Goal: Task Accomplishment & Management: Complete application form

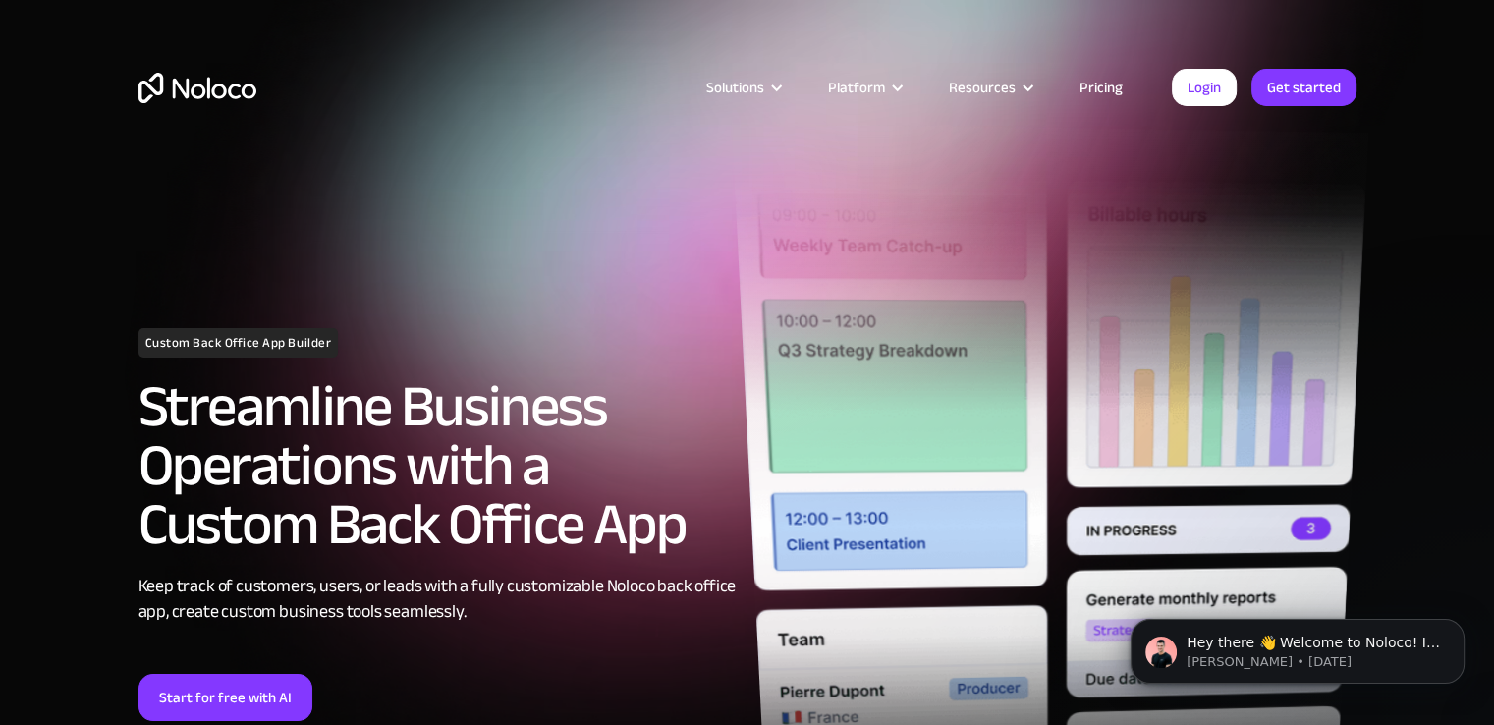
click at [939, 182] on img at bounding box center [1049, 504] width 637 height 762
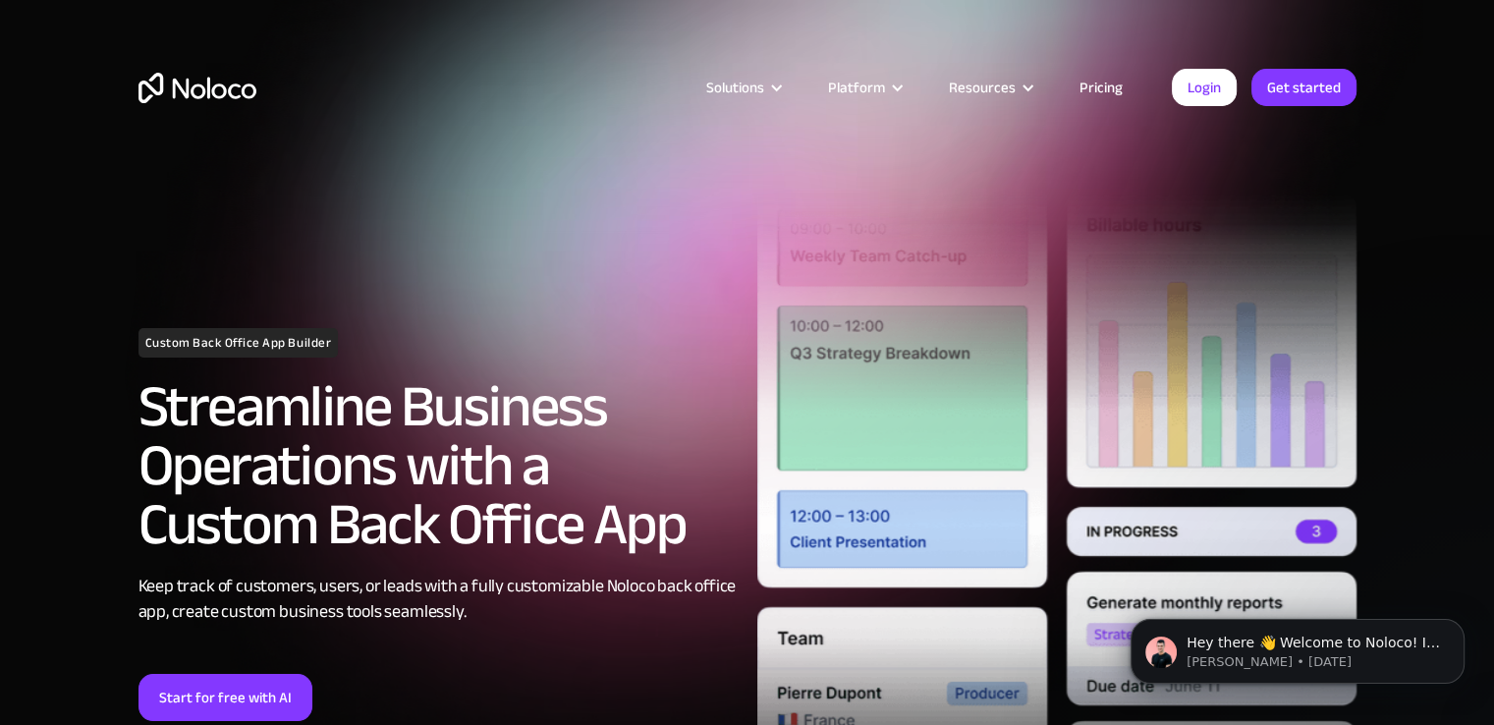
click at [1091, 81] on link "Pricing" at bounding box center [1101, 88] width 92 height 26
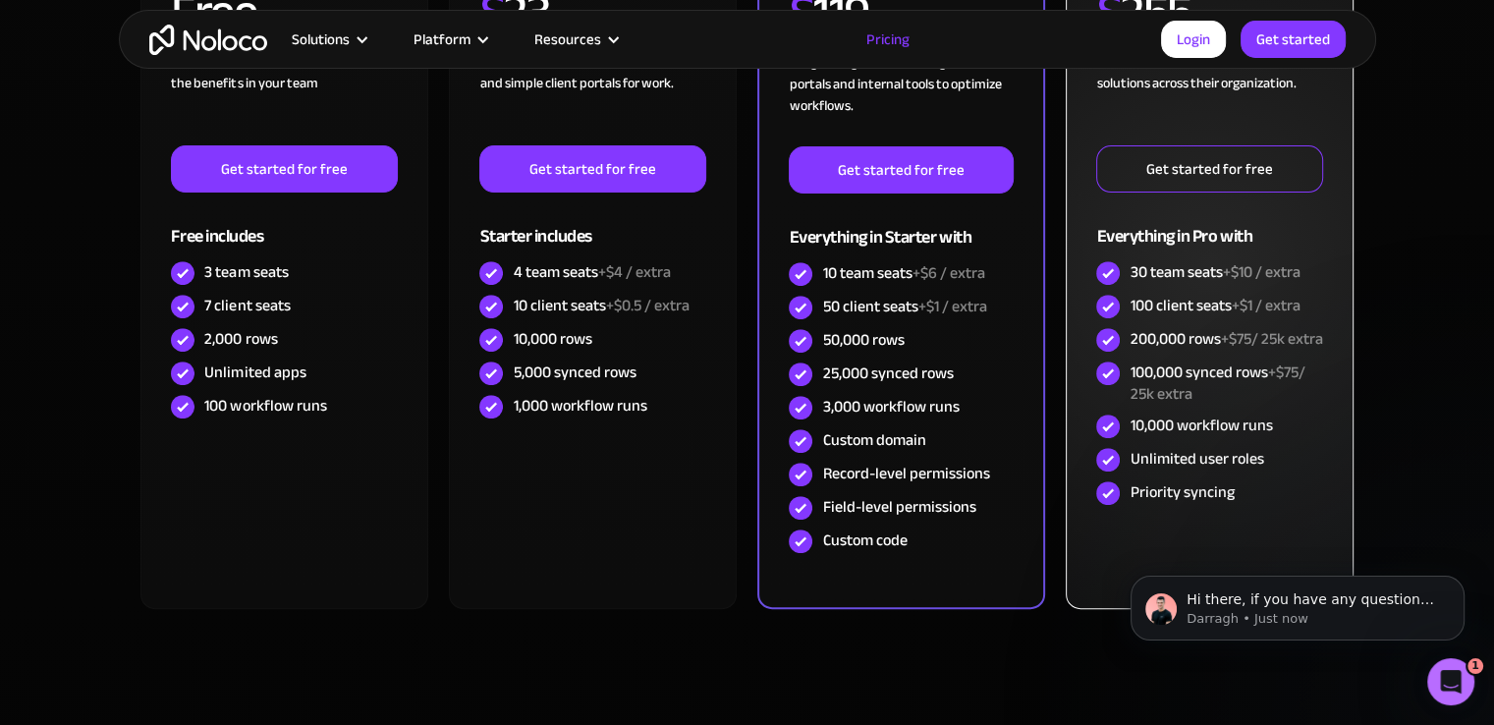
click at [1132, 173] on link "Get started for free" at bounding box center [1210, 168] width 226 height 47
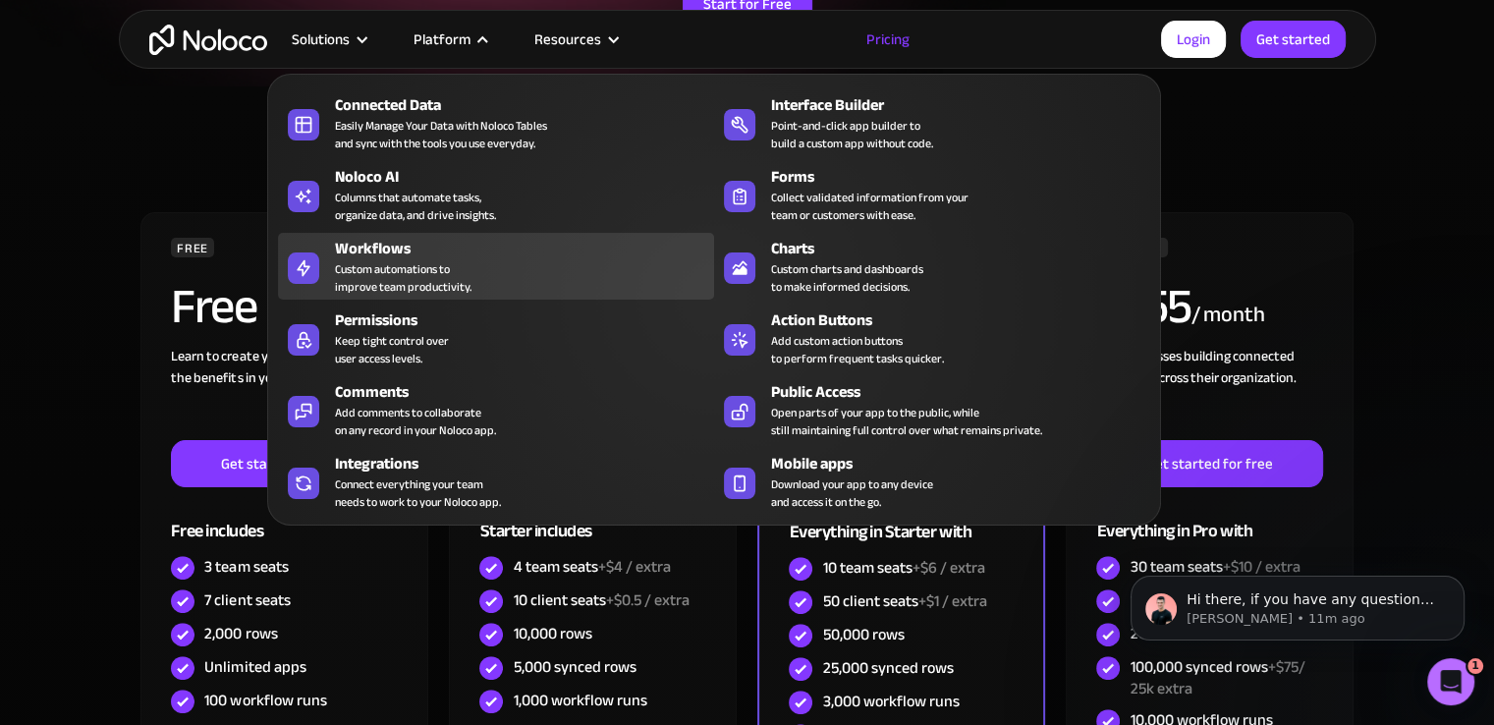
scroll to position [688, 0]
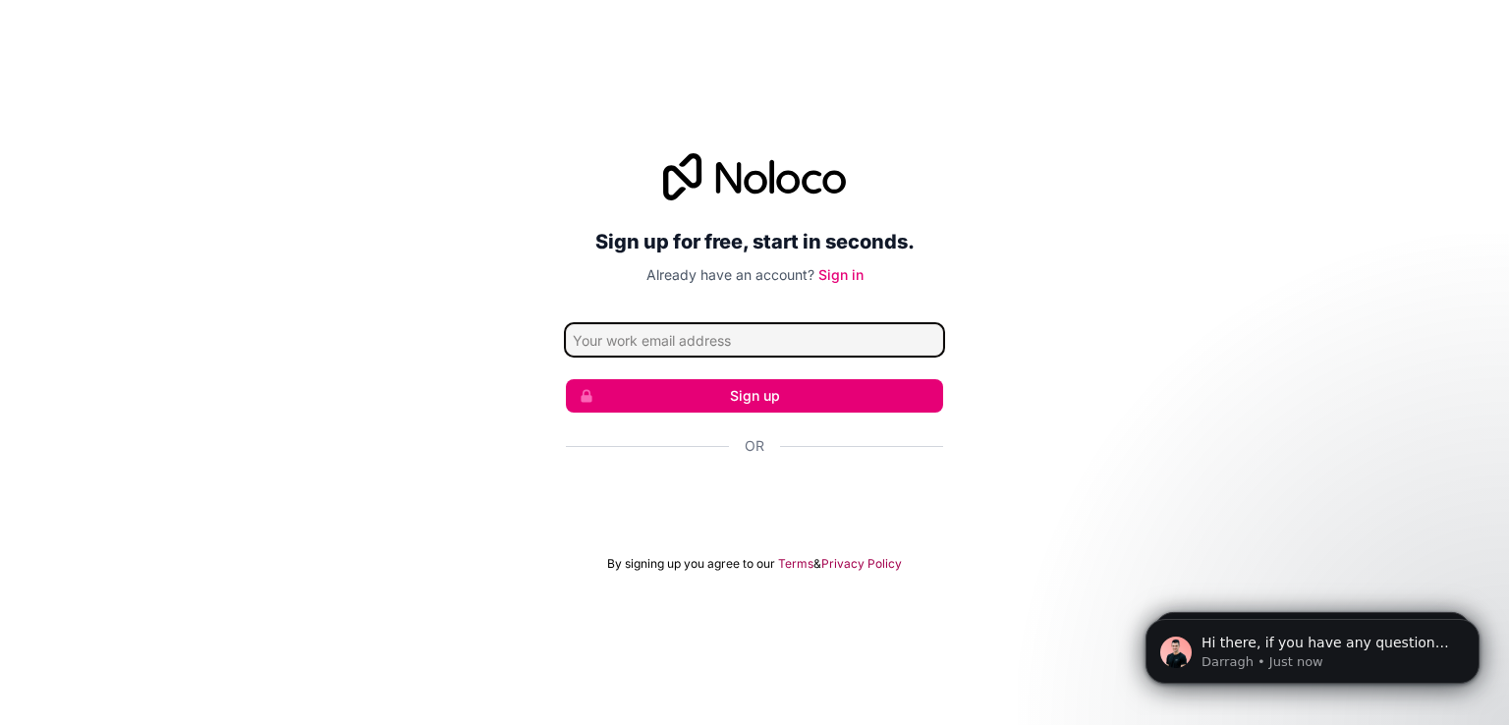
paste input "simplelogin-newsletter.stellar496@simplelogin.com"
type input "simplelogin-newsletter.stellar496@simplelogin.com"
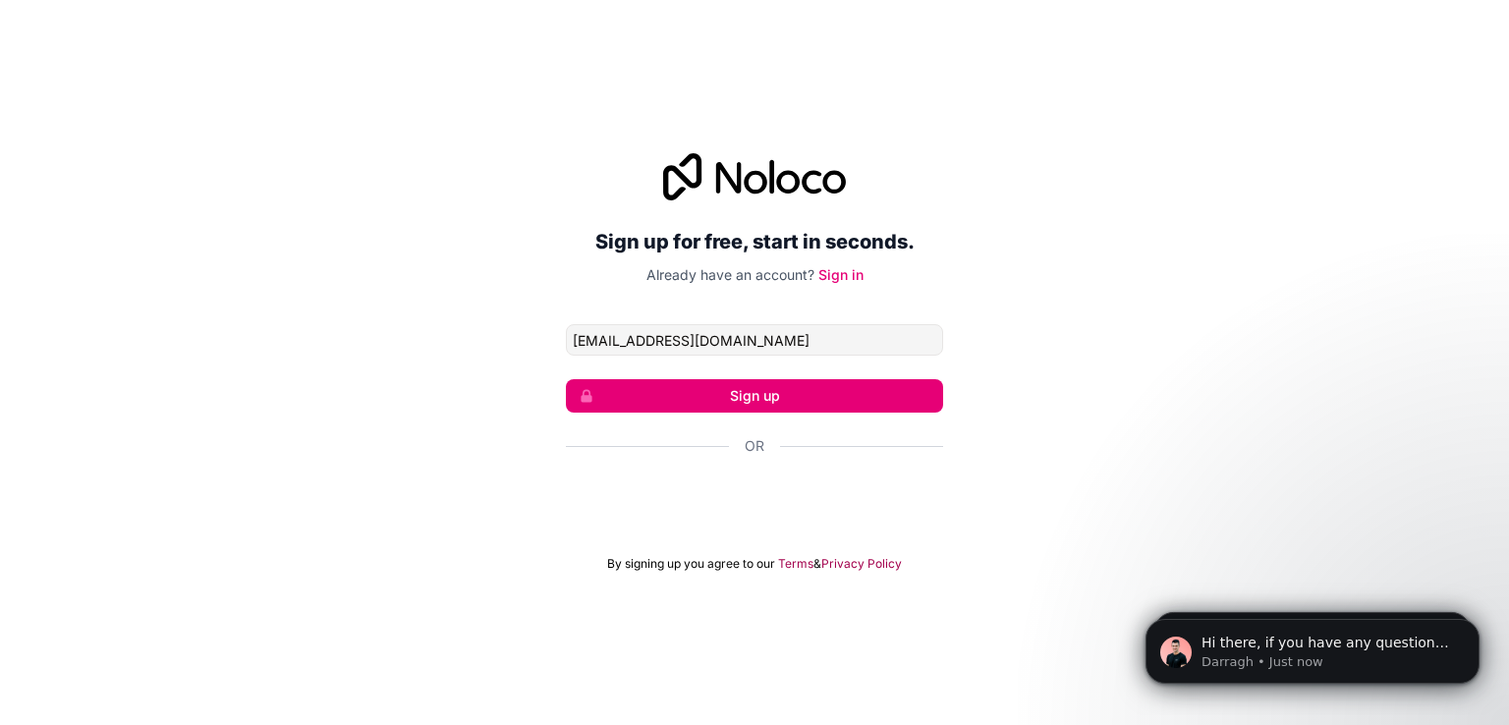
click at [896, 394] on button "Sign up" at bounding box center [754, 395] width 377 height 33
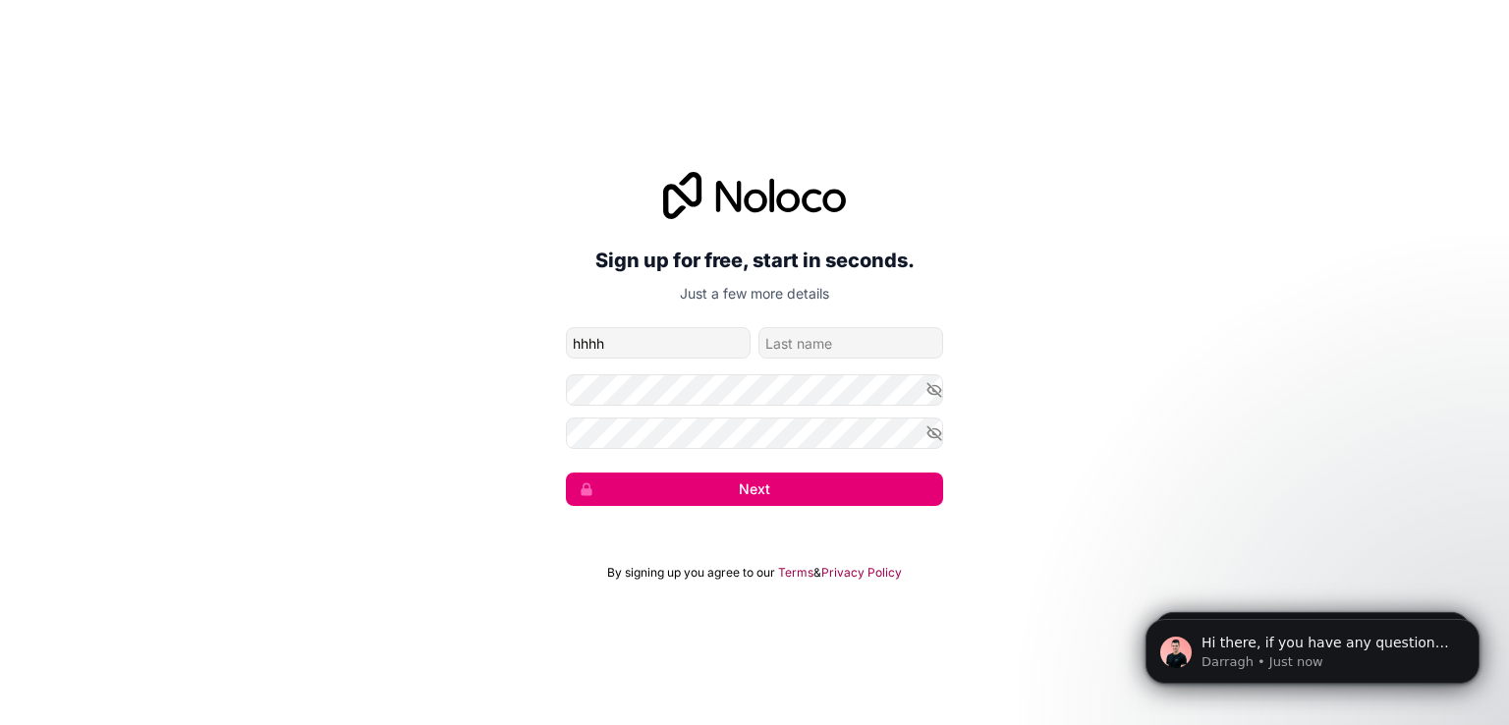
type input "hhhh"
click at [792, 338] on input "family-name" at bounding box center [851, 342] width 185 height 31
type input "jyyjyjy"
click at [900, 497] on button "Next" at bounding box center [754, 489] width 377 height 33
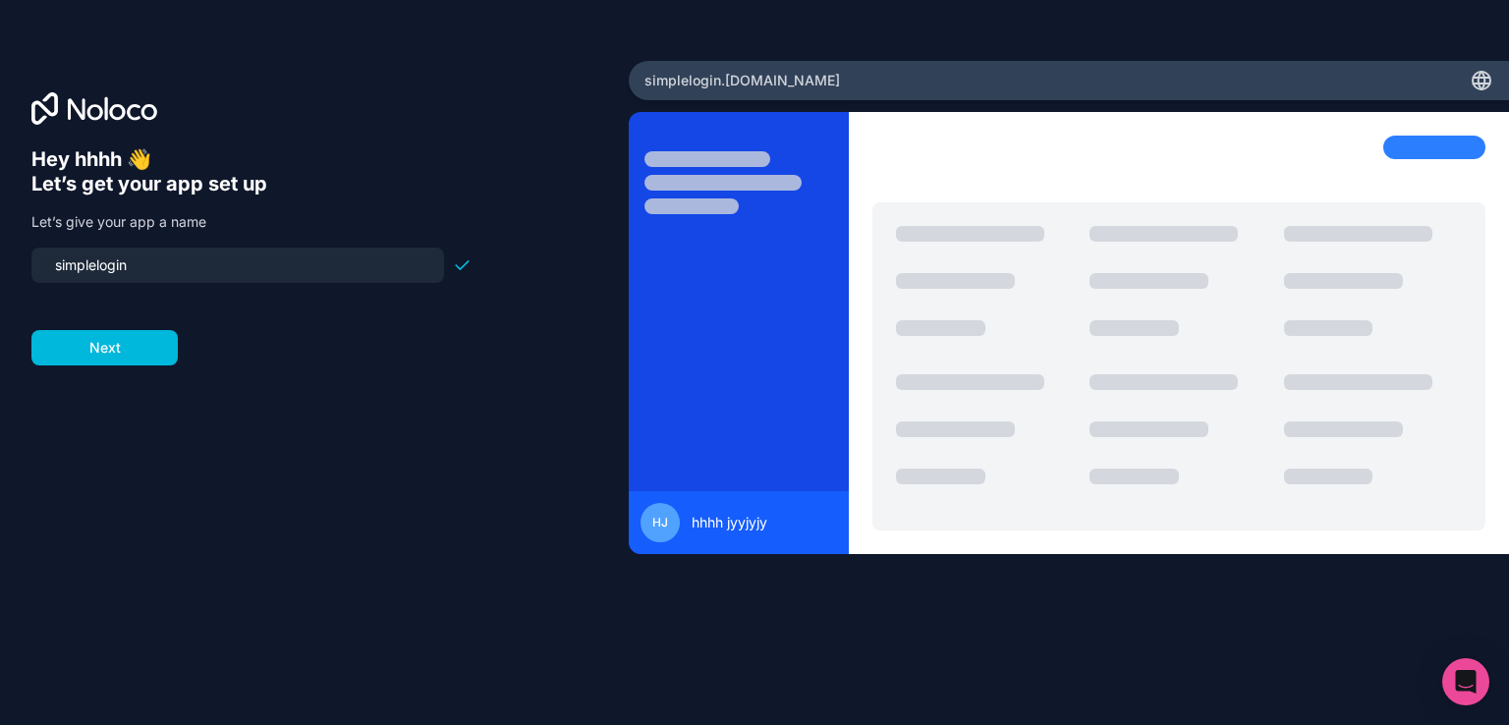
click at [108, 335] on button "Next" at bounding box center [104, 347] width 146 height 35
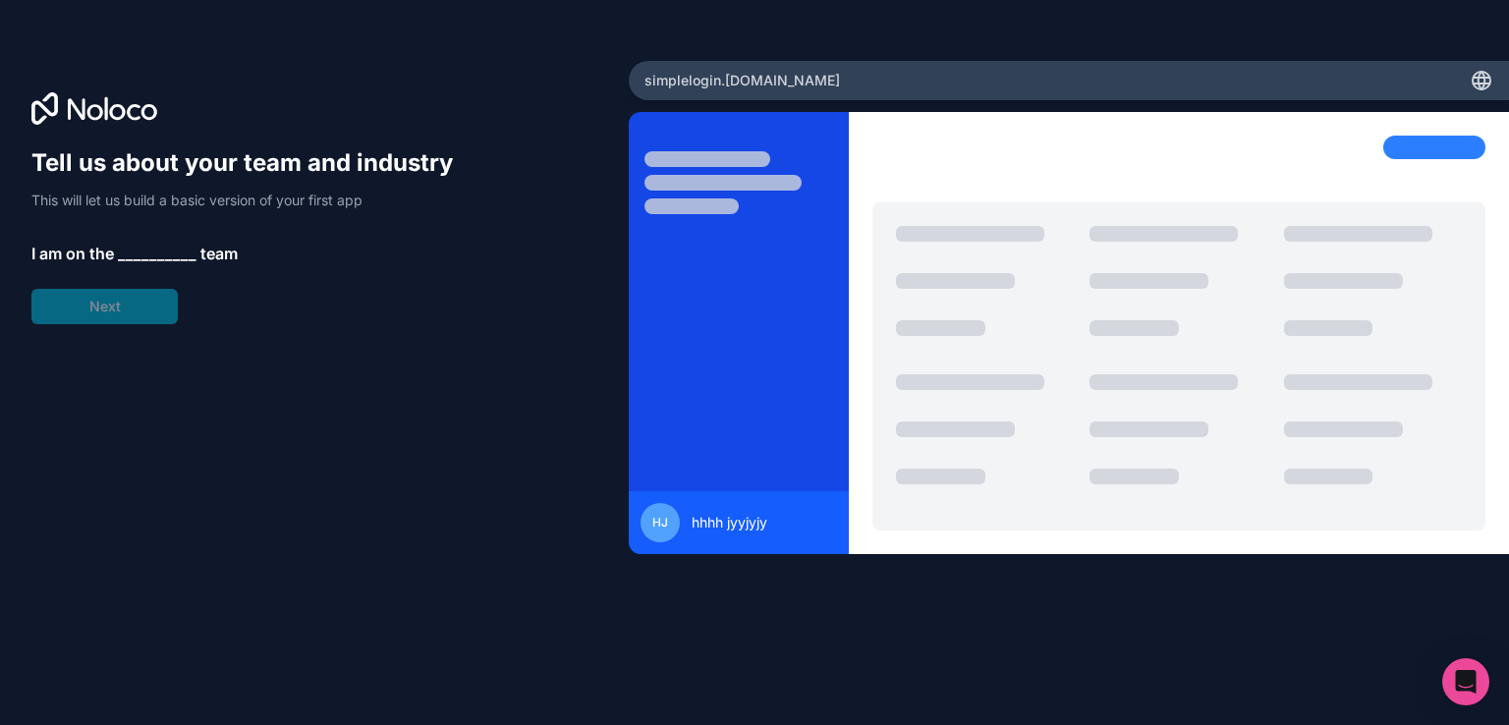
click at [153, 245] on span "__________" at bounding box center [157, 254] width 79 height 24
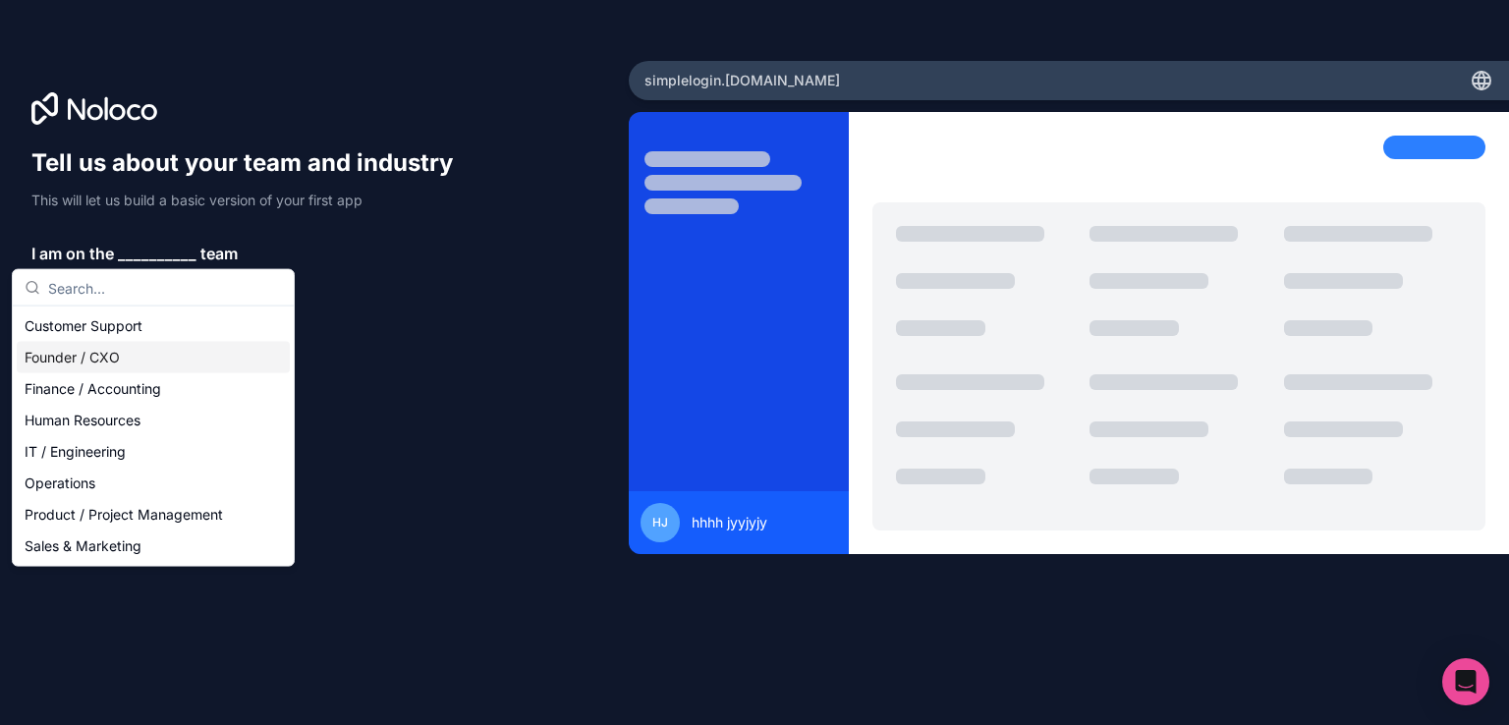
click at [102, 360] on div "Founder / CXO" at bounding box center [153, 357] width 273 height 31
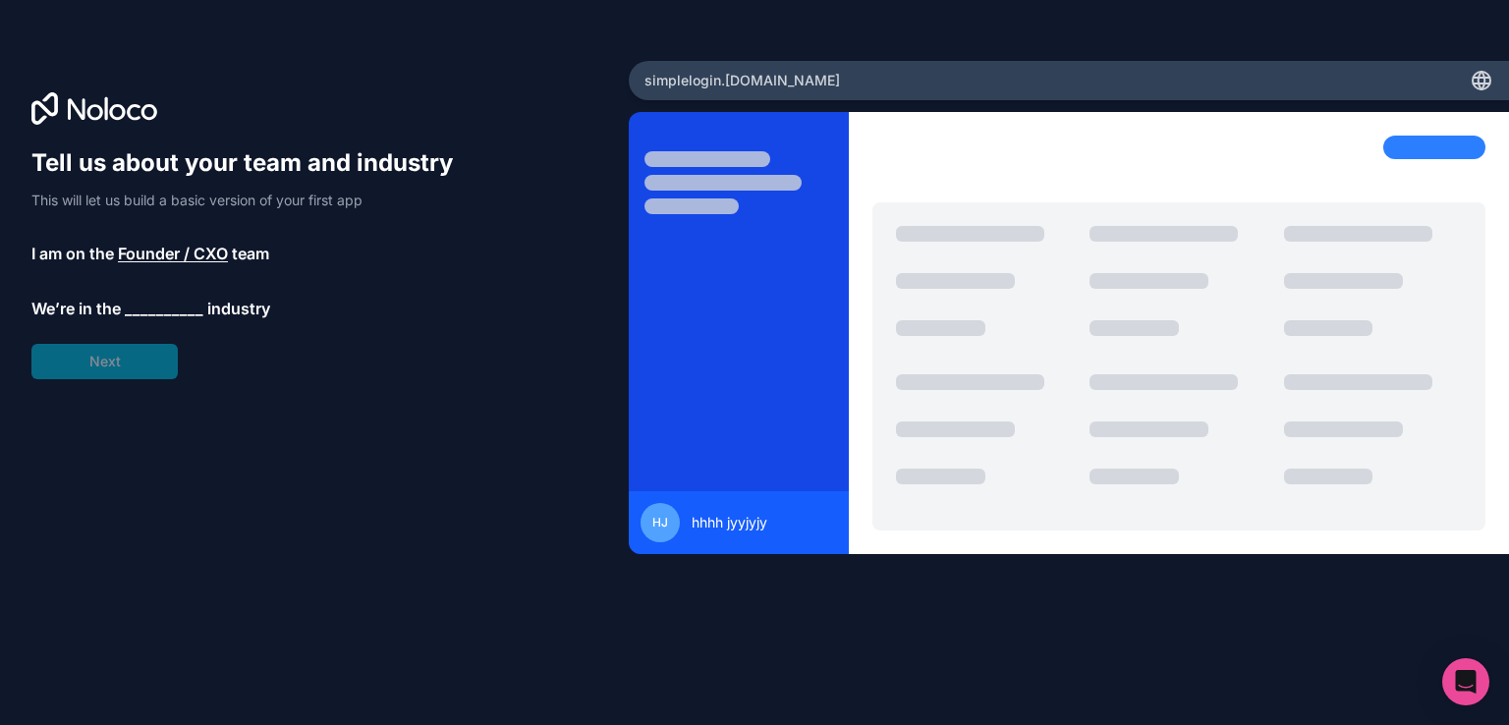
click at [157, 304] on span "__________" at bounding box center [164, 309] width 79 height 24
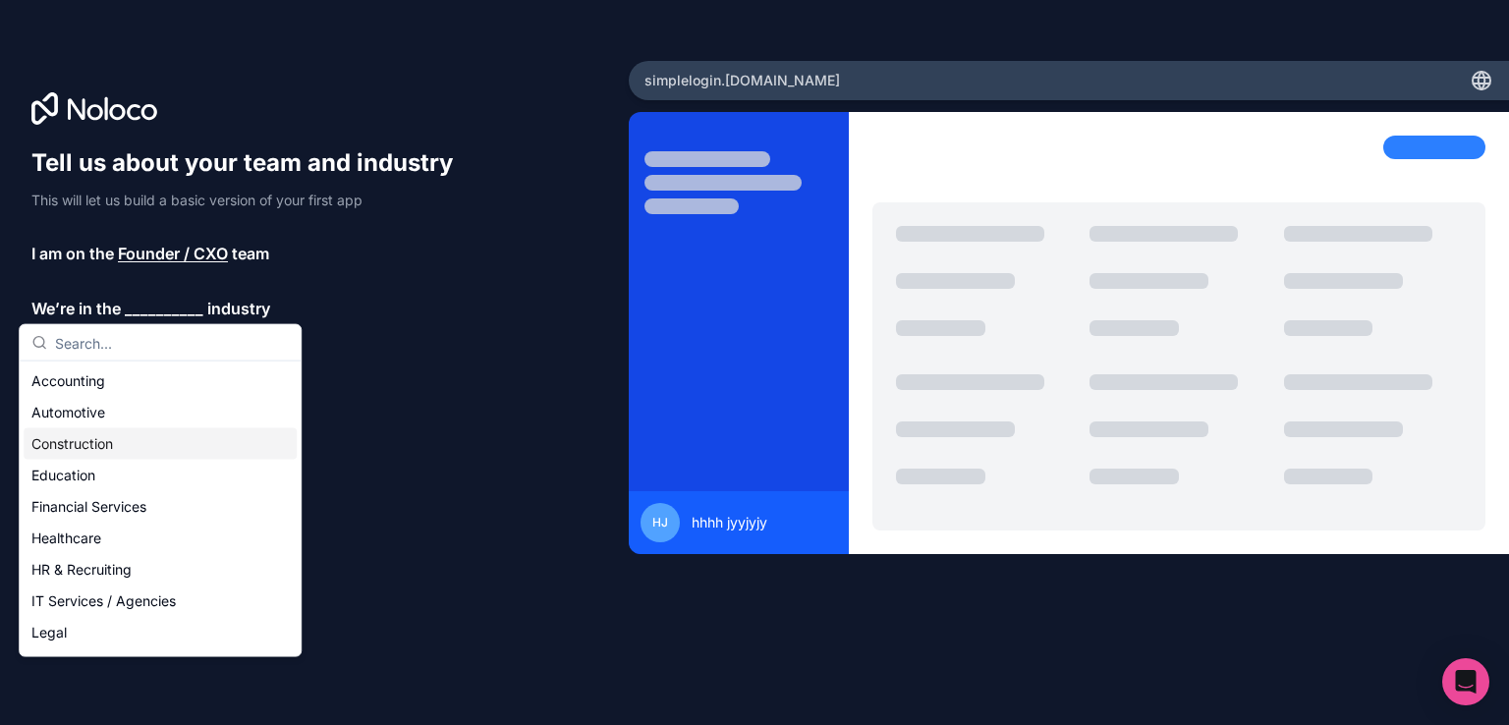
click at [112, 441] on div "Construction" at bounding box center [160, 443] width 273 height 31
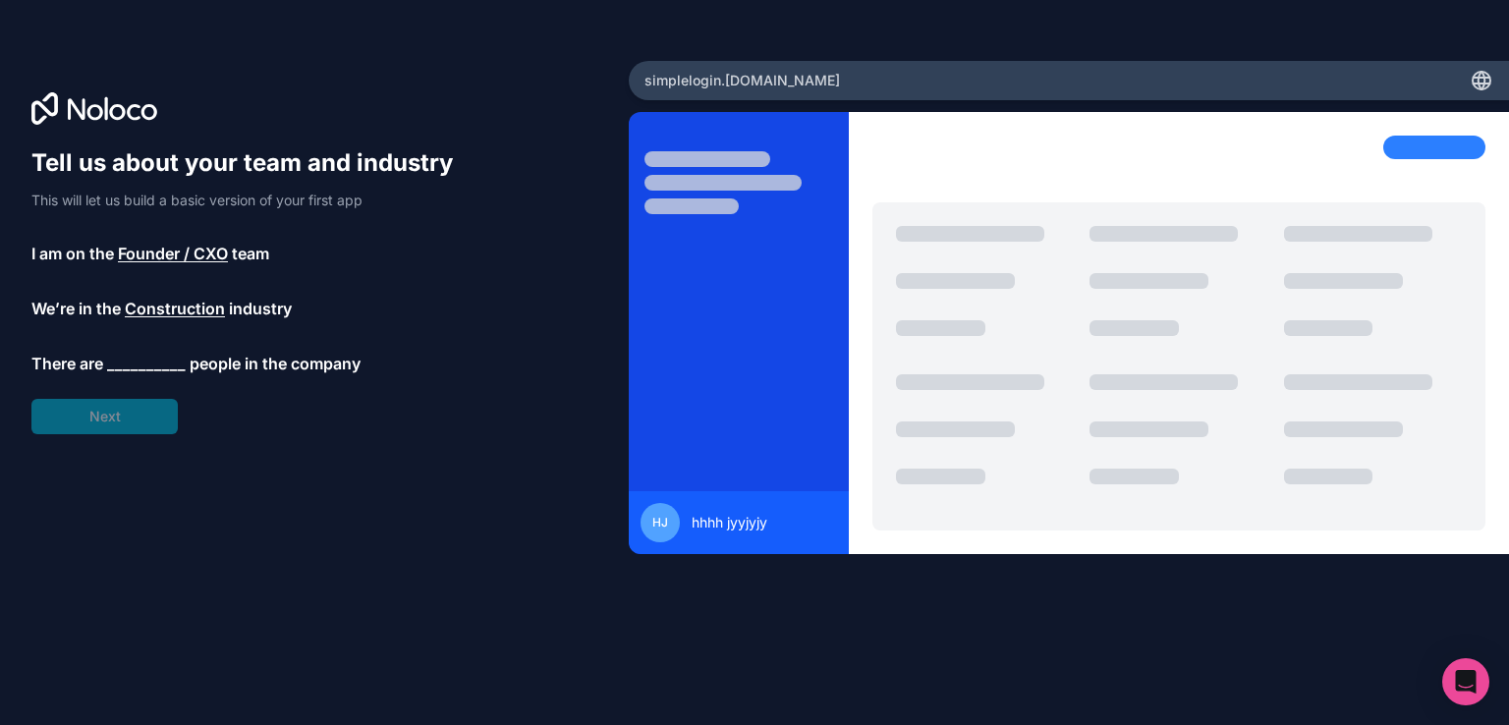
click at [134, 357] on span "__________" at bounding box center [146, 364] width 79 height 24
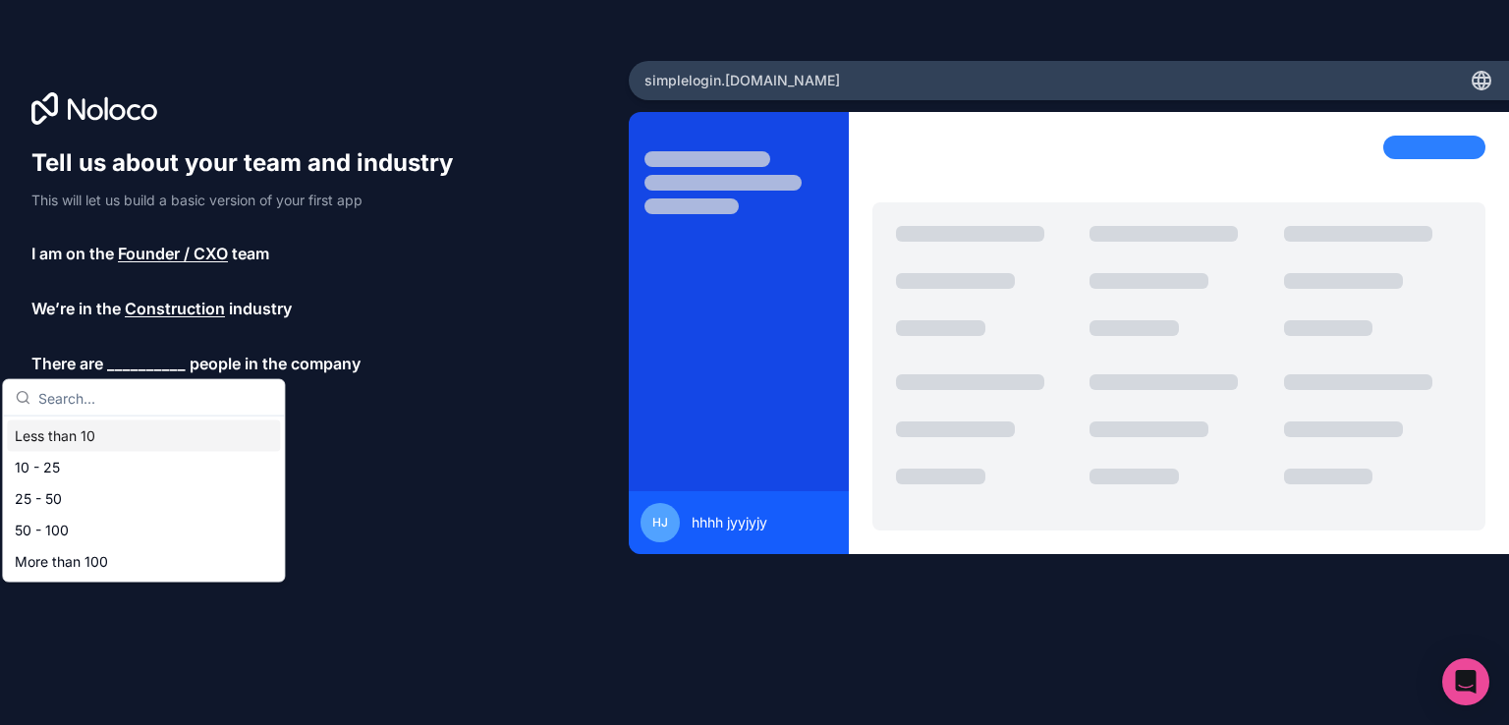
click at [90, 440] on div "Less than 10" at bounding box center [143, 436] width 273 height 31
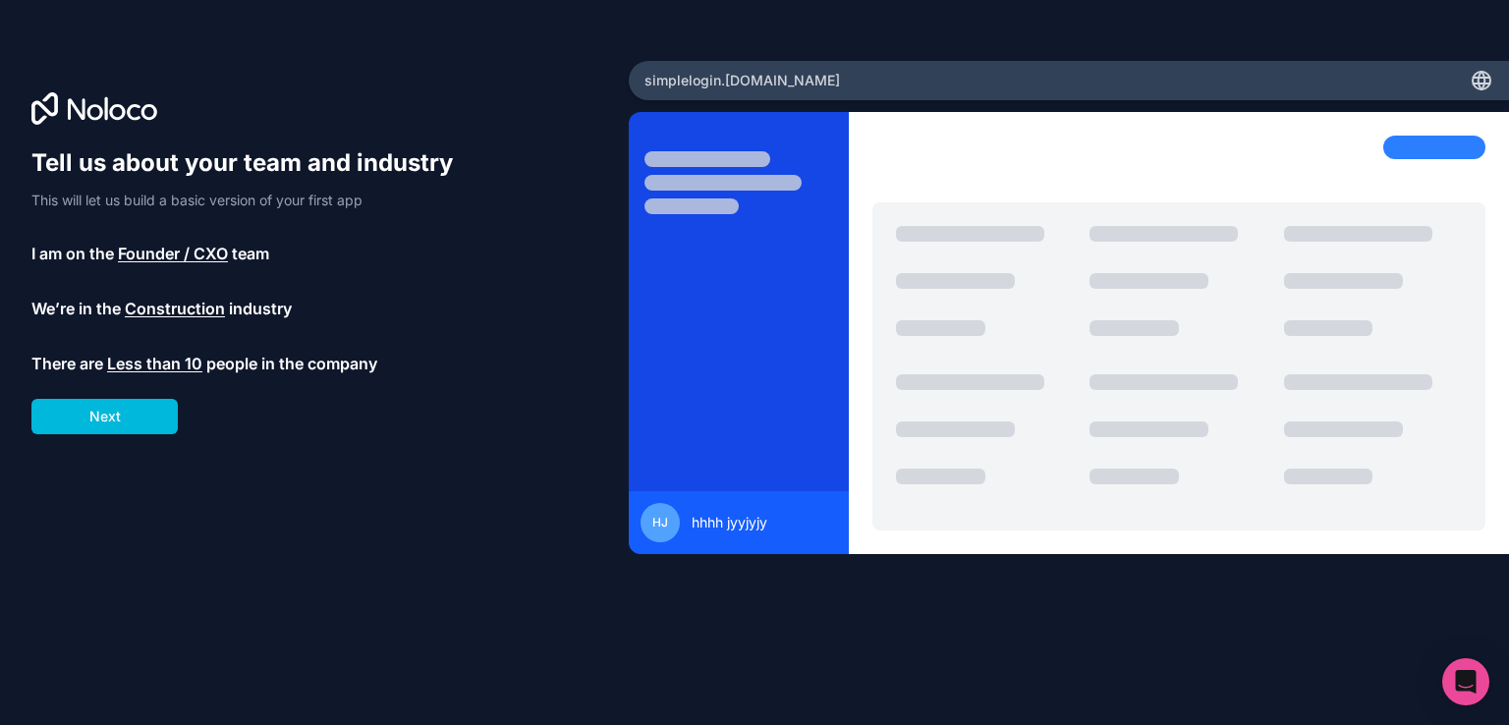
click at [106, 420] on button "Next" at bounding box center [104, 416] width 146 height 35
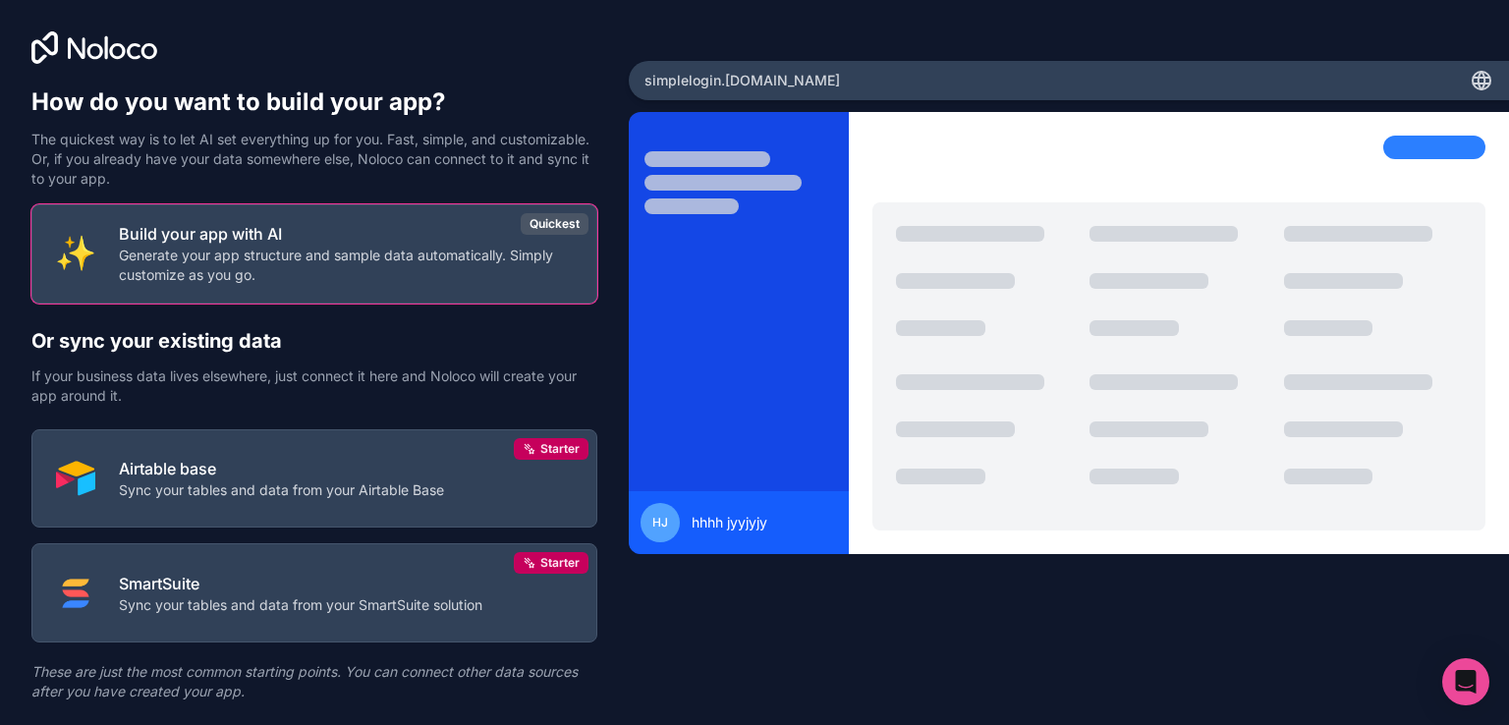
scroll to position [50, 0]
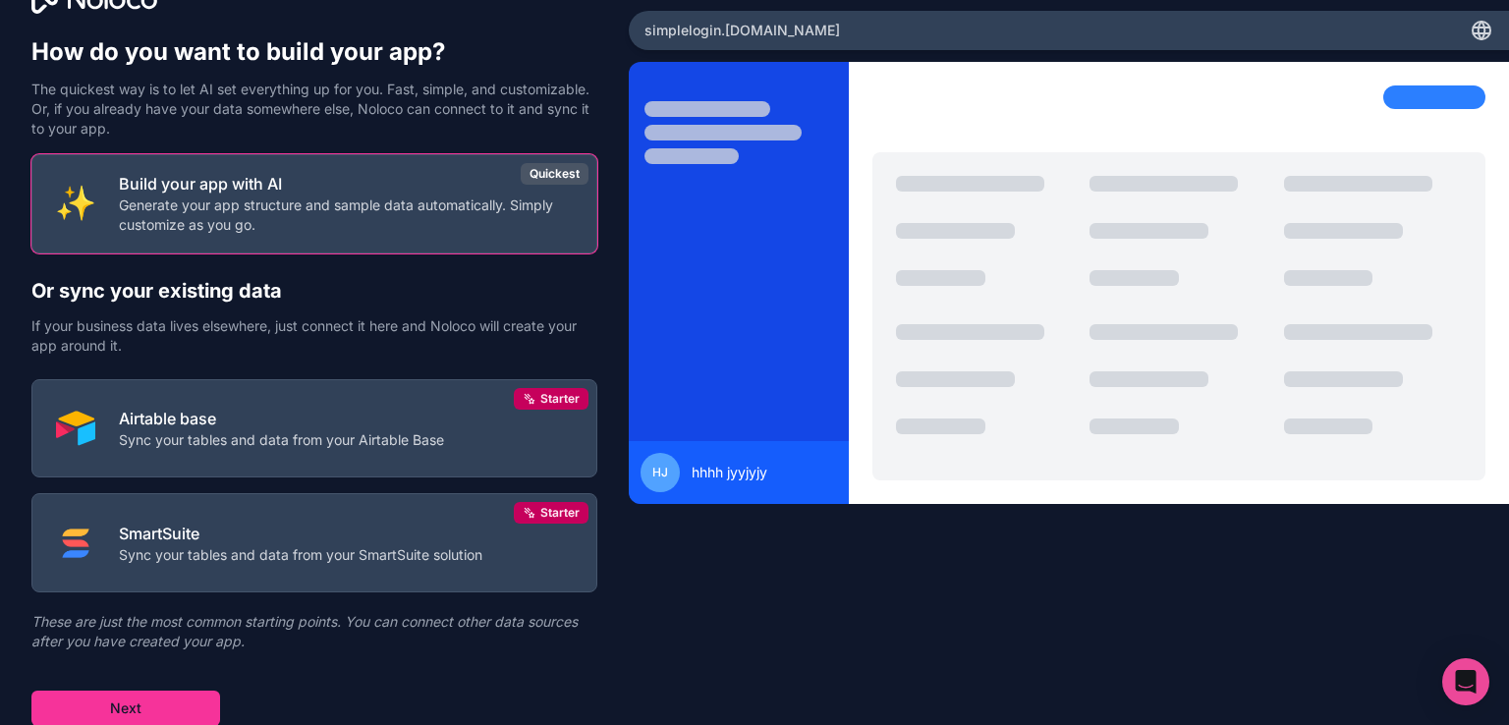
click at [188, 704] on button "Next" at bounding box center [125, 708] width 189 height 35
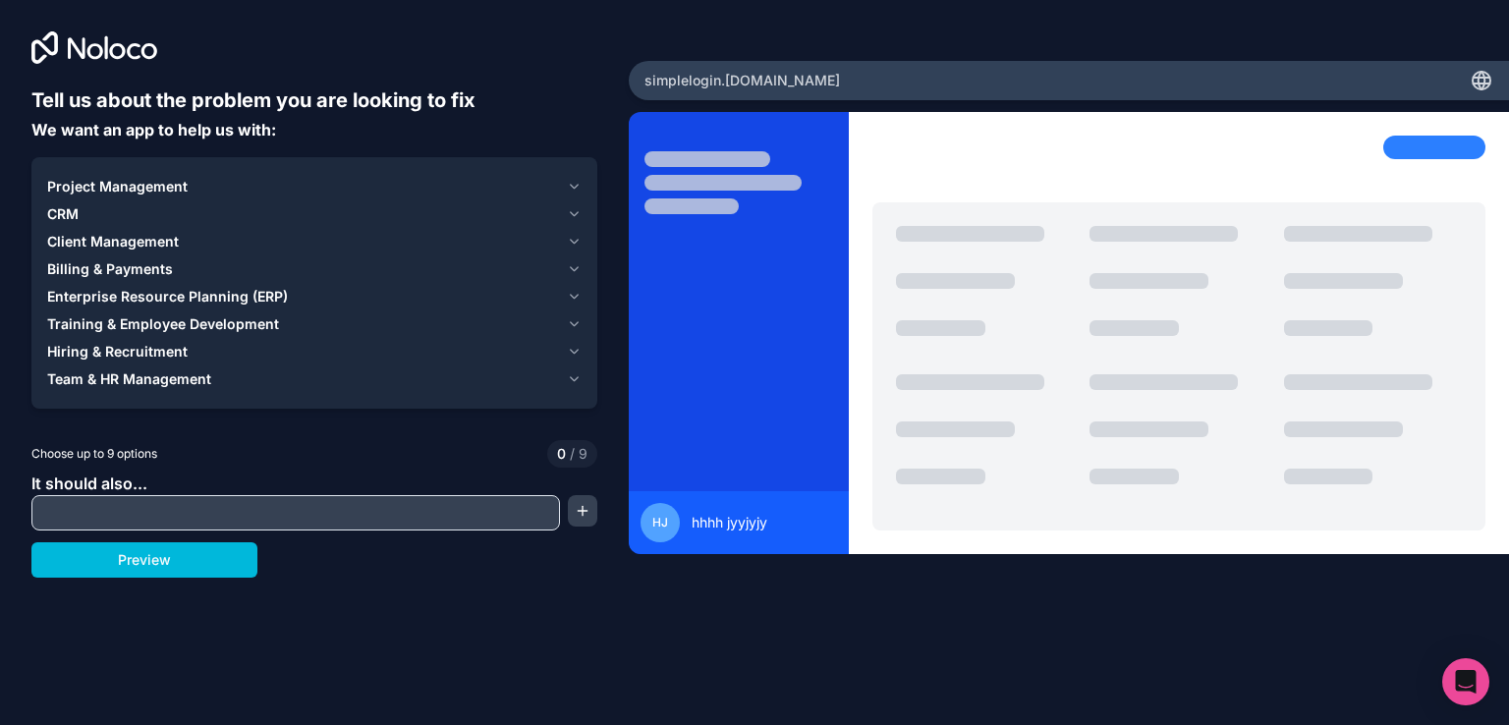
click at [575, 267] on icon "button" at bounding box center [574, 269] width 15 height 16
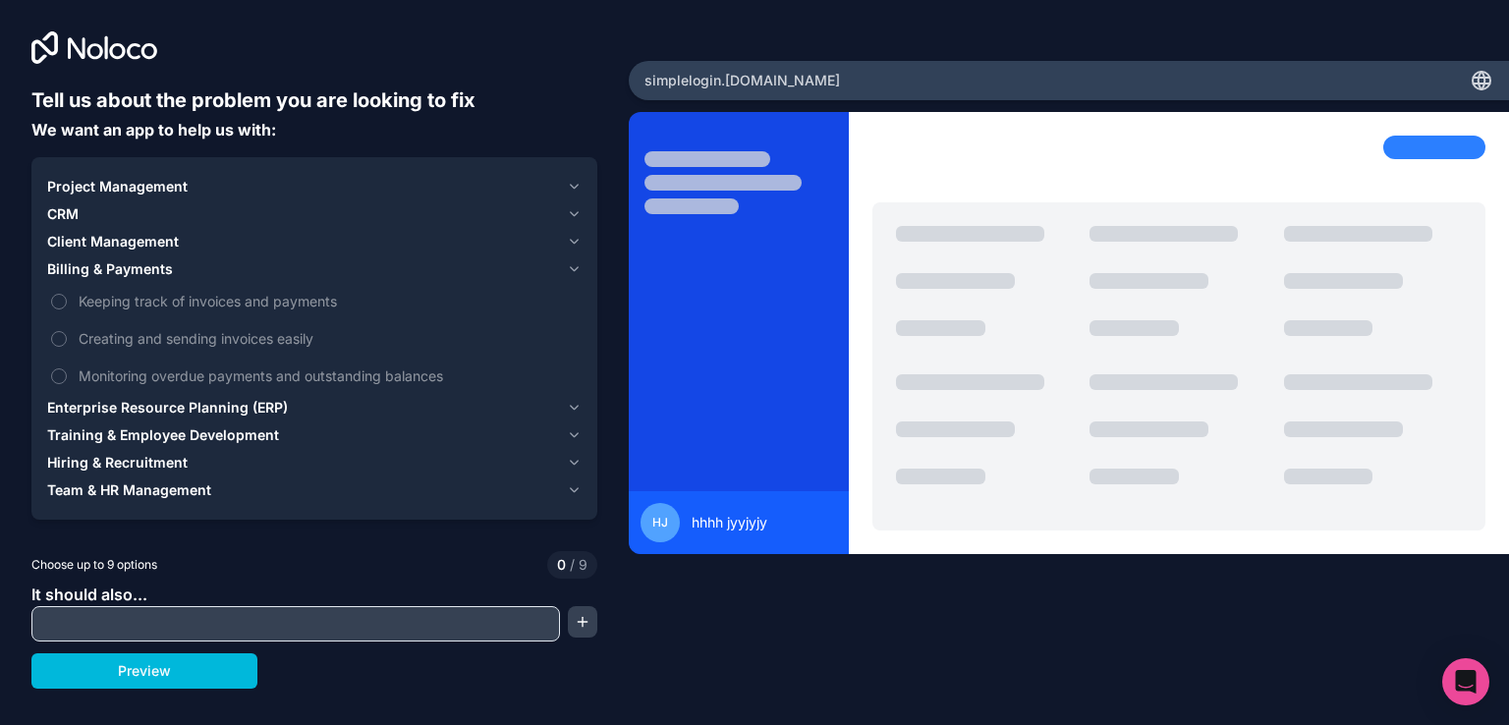
click at [570, 269] on icon "button" at bounding box center [574, 269] width 15 height 16
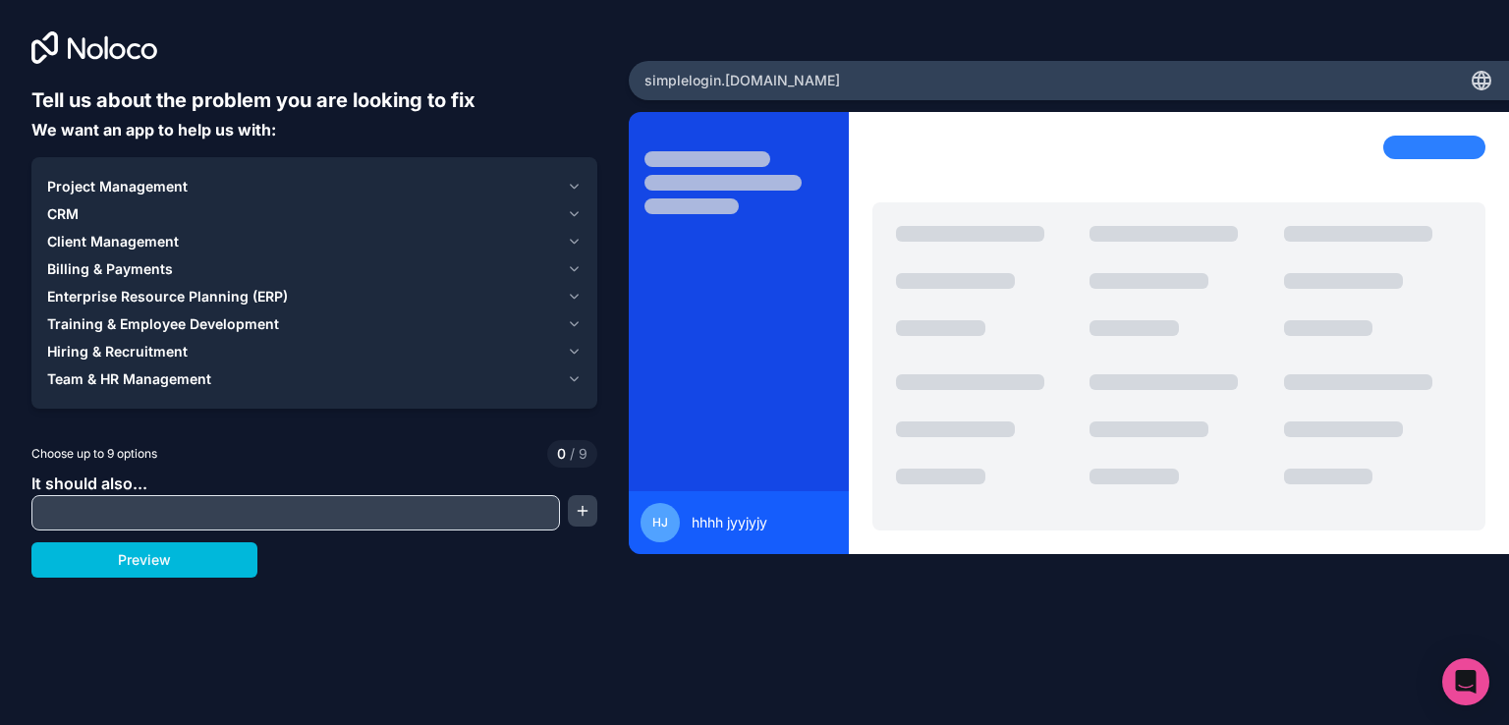
click at [403, 522] on input "text" at bounding box center [295, 513] width 519 height 28
click at [1430, 244] on div at bounding box center [1373, 292] width 178 height 133
click at [178, 510] on input "text" at bounding box center [295, 513] width 519 height 28
click at [586, 512] on button "button" at bounding box center [582, 510] width 29 height 31
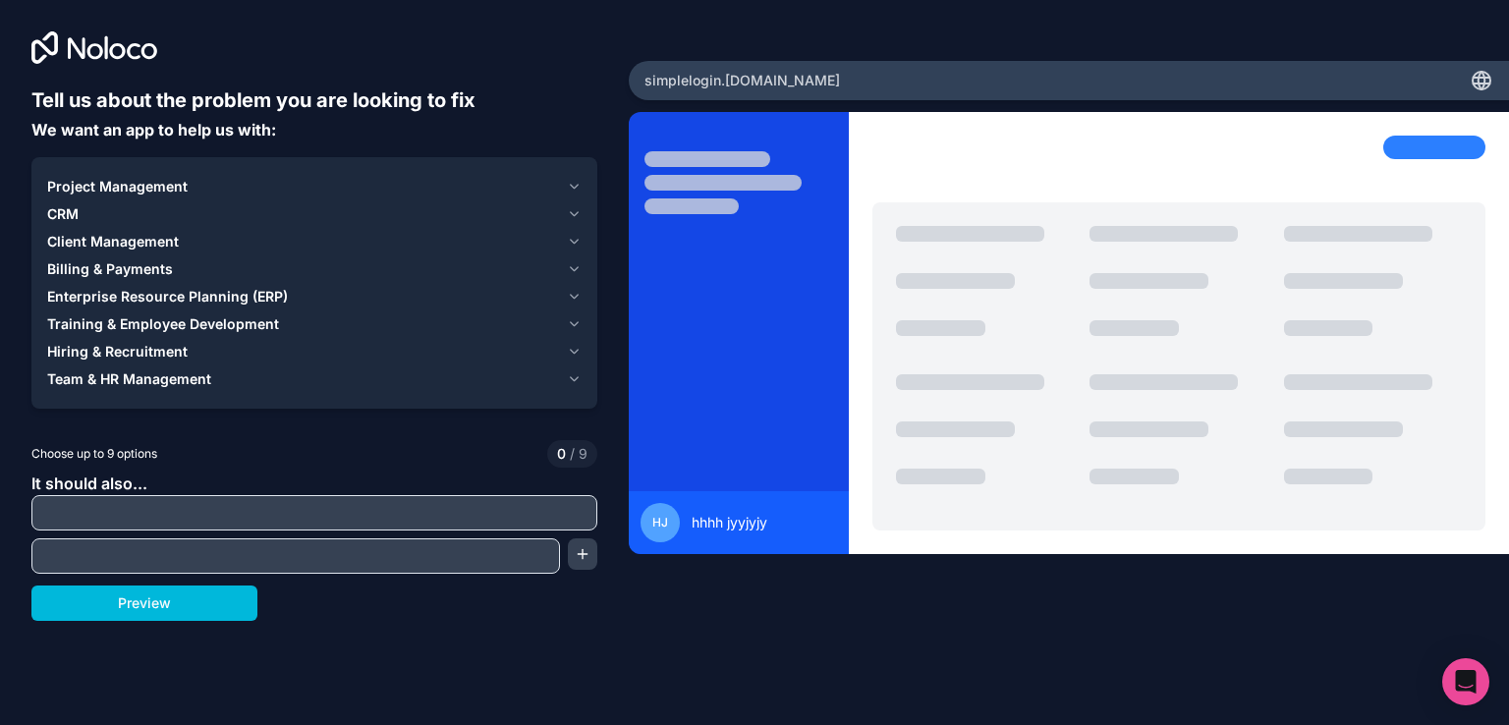
click at [280, 501] on input "text" at bounding box center [314, 513] width 556 height 28
click at [92, 48] on icon at bounding box center [94, 47] width 126 height 32
click at [1497, 79] on div "simplelogin .noloco.co" at bounding box center [1069, 80] width 880 height 39
click at [1487, 87] on icon at bounding box center [1482, 81] width 18 height 18
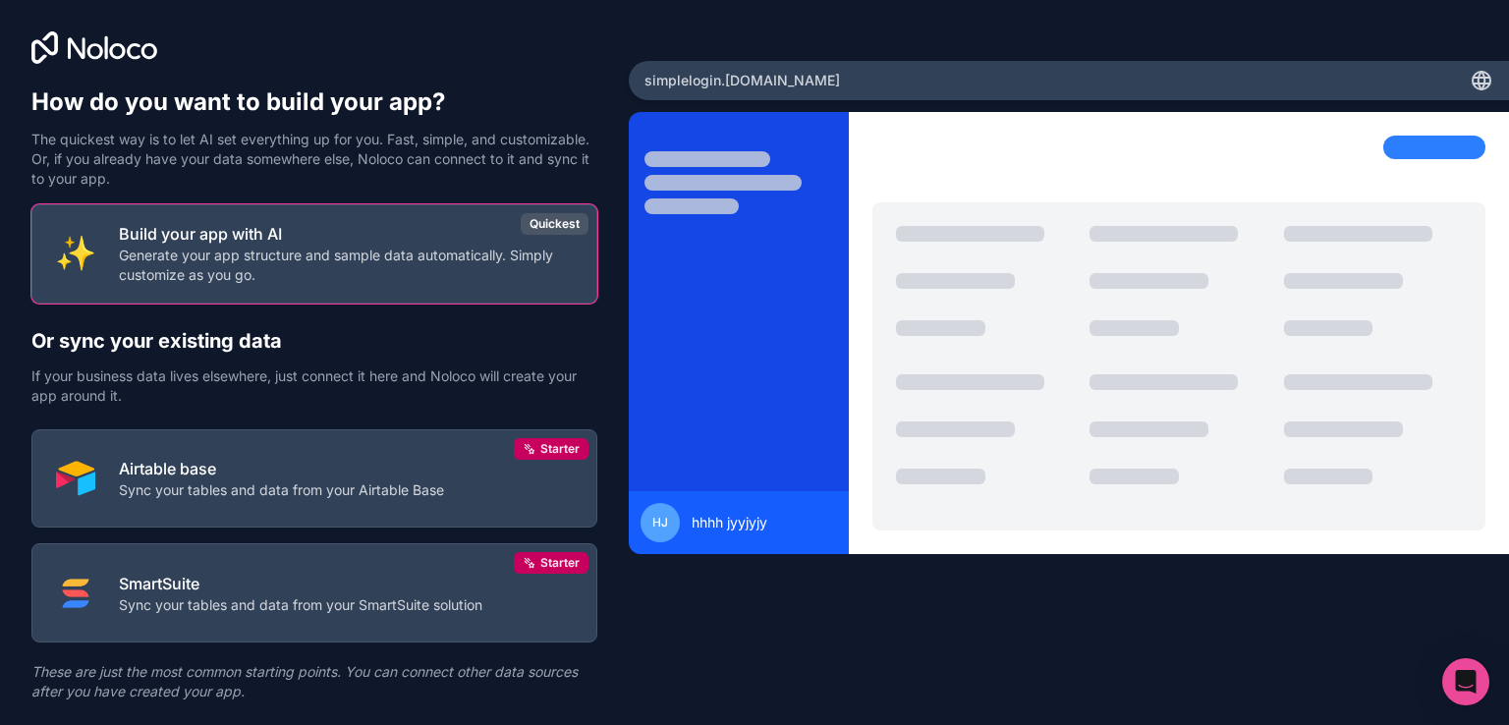
click at [462, 256] on p "Generate your app structure and sample data automatically. Simply customize as …" at bounding box center [346, 265] width 454 height 39
click at [561, 225] on div "Quickest" at bounding box center [555, 224] width 68 height 22
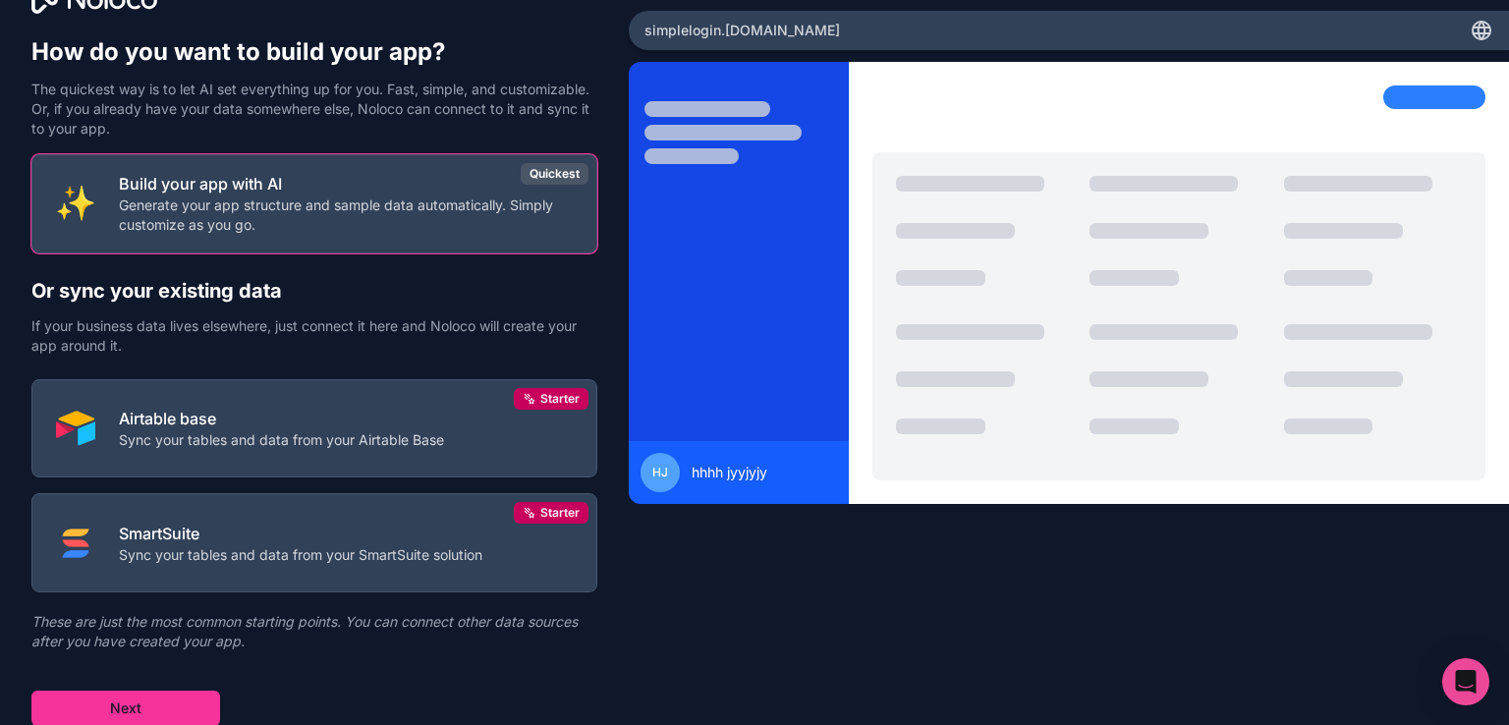
click at [153, 704] on button "Next" at bounding box center [125, 708] width 189 height 35
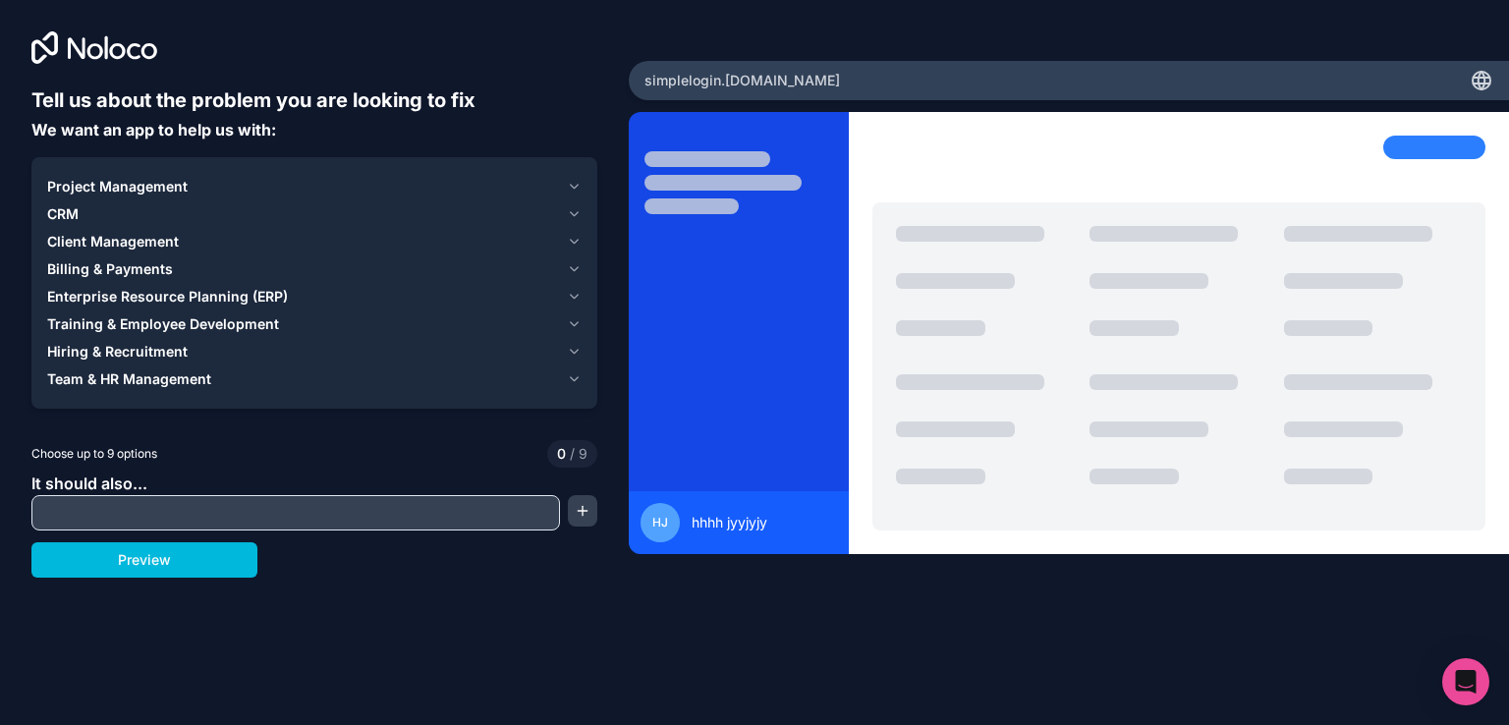
click at [267, 515] on input "text" at bounding box center [295, 513] width 519 height 28
type input "dog problem"
click at [200, 566] on button "Preview" at bounding box center [144, 559] width 226 height 35
click at [557, 181] on div "Project Management" at bounding box center [303, 187] width 512 height 20
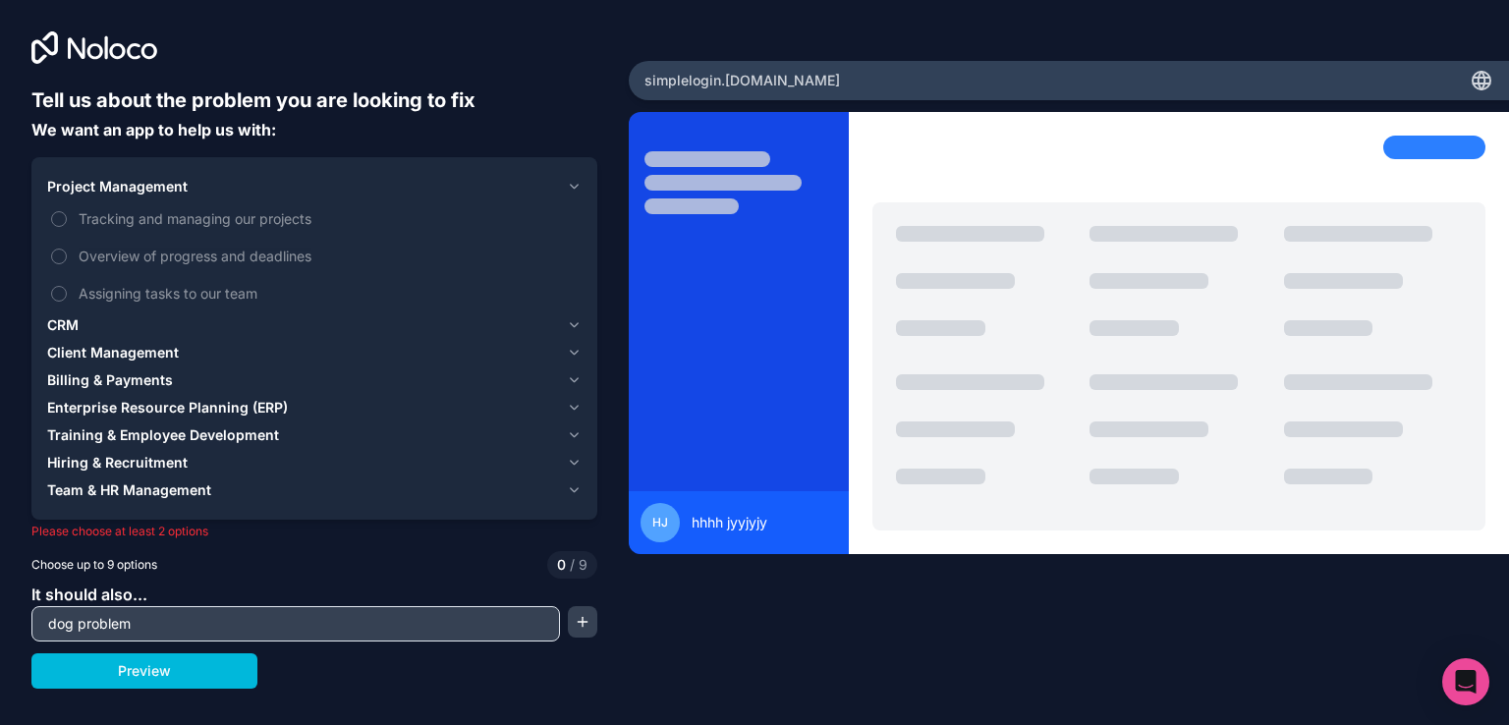
click at [259, 221] on span "Tracking and managing our projects" at bounding box center [328, 218] width 499 height 21
click at [67, 221] on button "Tracking and managing our projects" at bounding box center [59, 219] width 16 height 16
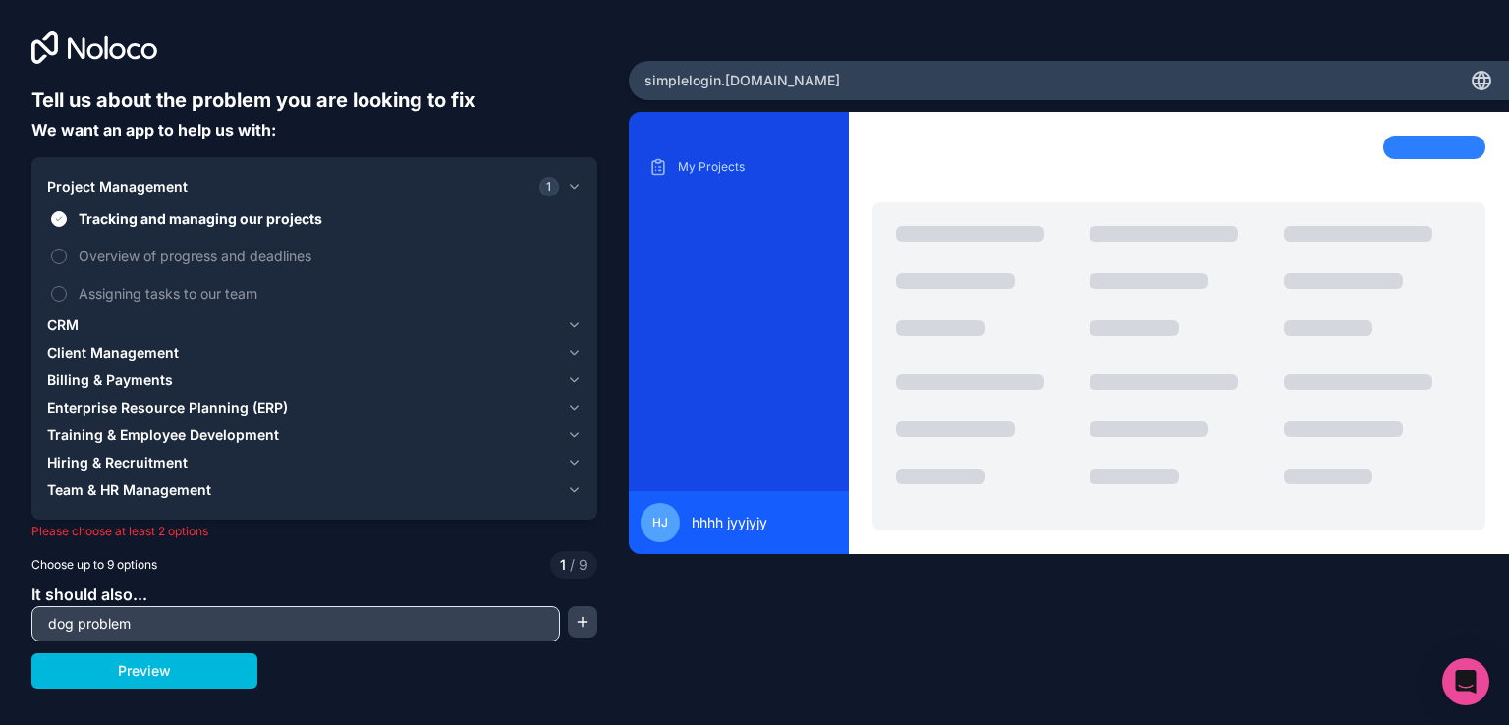
click at [573, 326] on icon "button" at bounding box center [575, 325] width 8 height 4
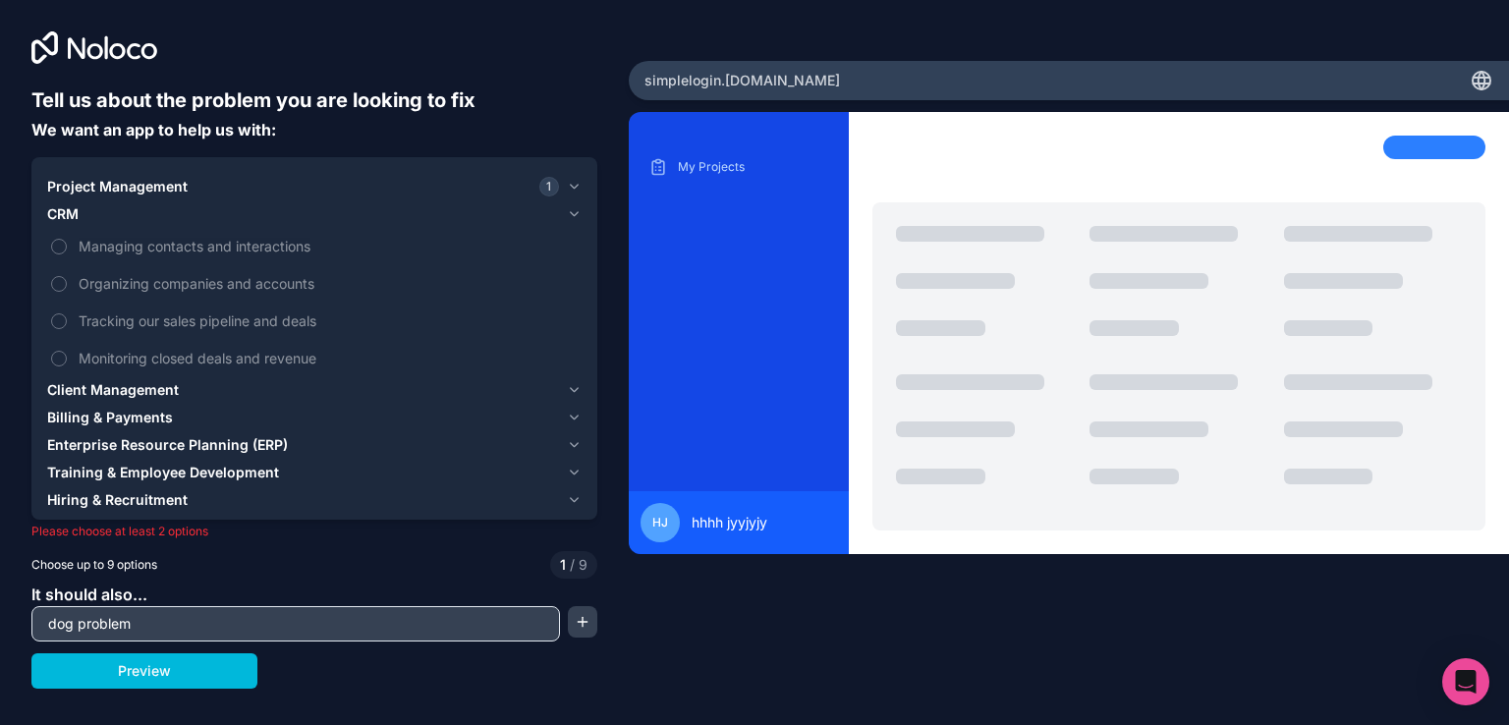
click at [244, 347] on label "Monitoring closed deals and revenue" at bounding box center [314, 358] width 535 height 36
click at [67, 351] on button "Monitoring closed deals and revenue" at bounding box center [59, 359] width 16 height 16
click at [133, 662] on button "Preview" at bounding box center [144, 670] width 226 height 35
